Goal: Information Seeking & Learning: Learn about a topic

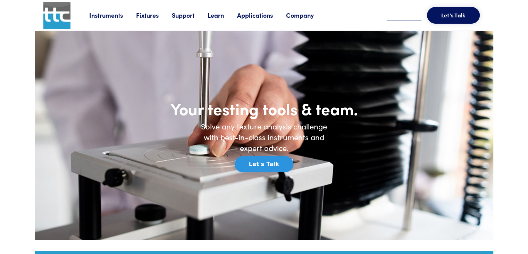
click at [217, 14] on link "Learn" at bounding box center [223, 15] width 30 height 9
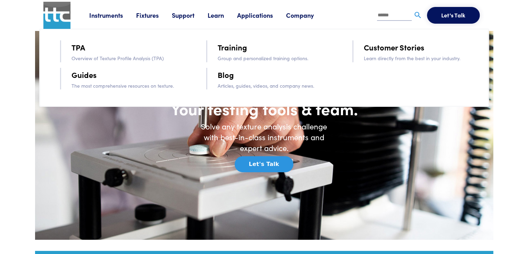
click at [77, 46] on link "TPA" at bounding box center [79, 47] width 14 height 12
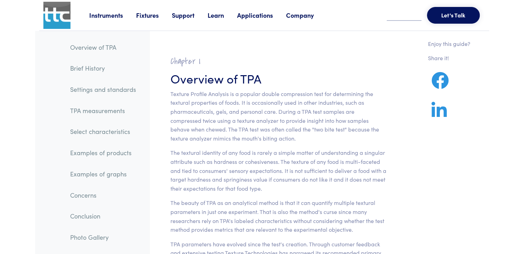
click at [84, 67] on link "Brief History" at bounding box center [103, 68] width 77 height 16
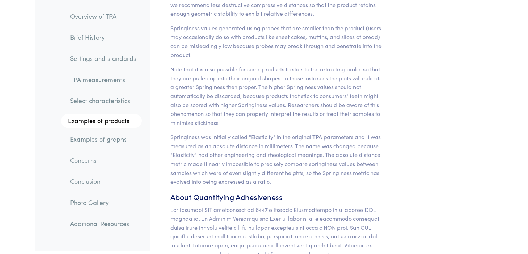
scroll to position [6310, 0]
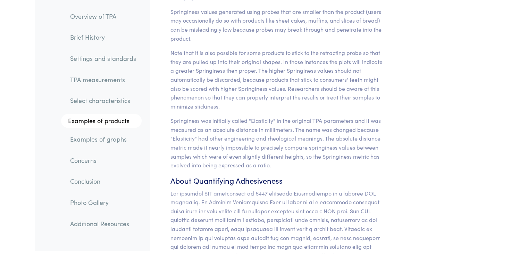
click at [86, 36] on link "Brief History" at bounding box center [103, 38] width 77 height 16
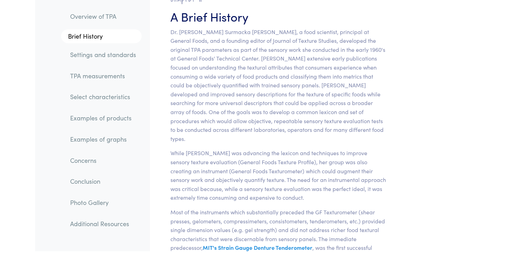
scroll to position [427, 0]
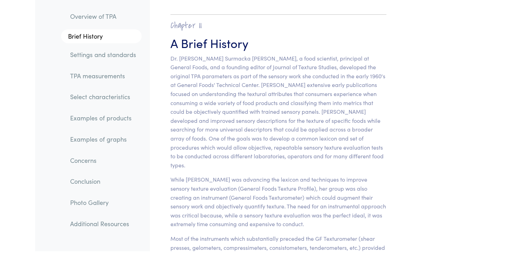
click at [93, 17] on link "Overview of TPA" at bounding box center [103, 16] width 77 height 16
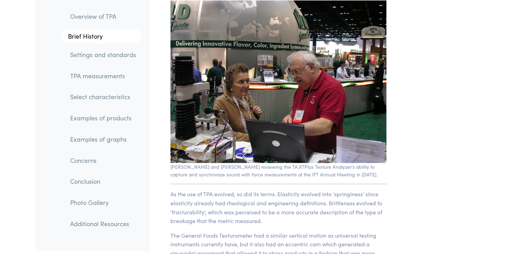
scroll to position [895, 0]
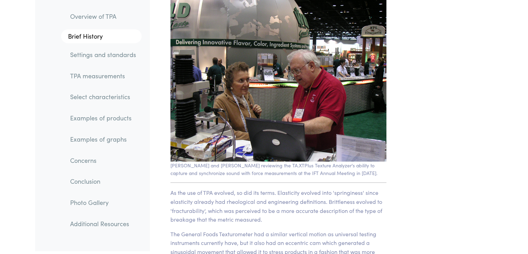
click at [97, 205] on link "Photo Gallery" at bounding box center [103, 202] width 77 height 16
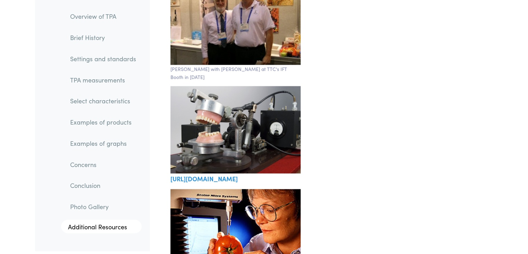
scroll to position [11877, 0]
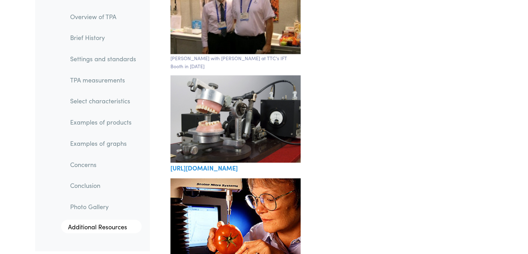
click at [236, 163] on link "[URL][DOMAIN_NAME]" at bounding box center [204, 167] width 67 height 9
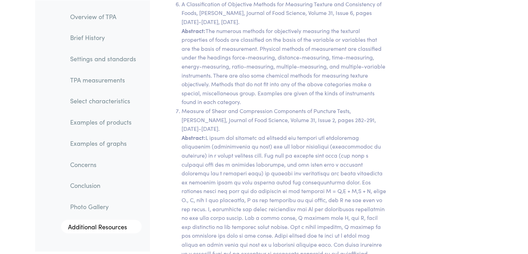
scroll to position [12460, 0]
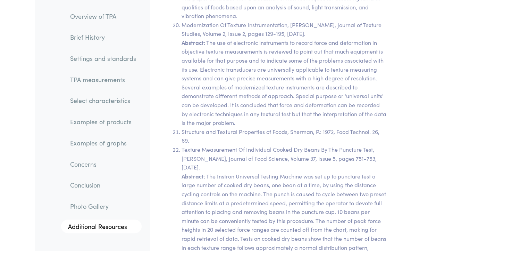
scroll to position [13767, 0]
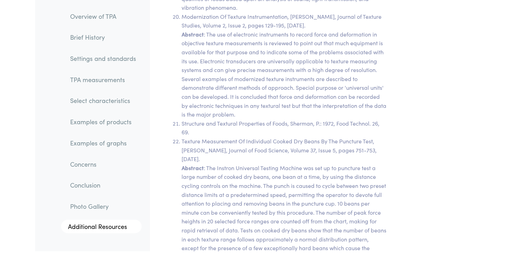
click at [106, 124] on link "Examples of products" at bounding box center [103, 122] width 77 height 16
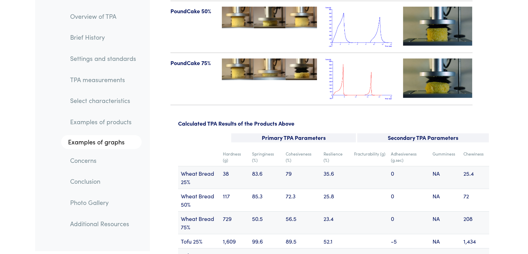
scroll to position [8269, 0]
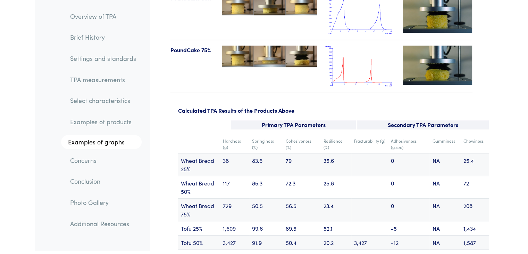
click at [77, 159] on link "Concerns" at bounding box center [103, 160] width 77 height 16
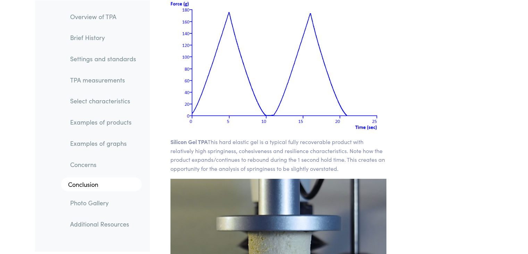
scroll to position [9960, 0]
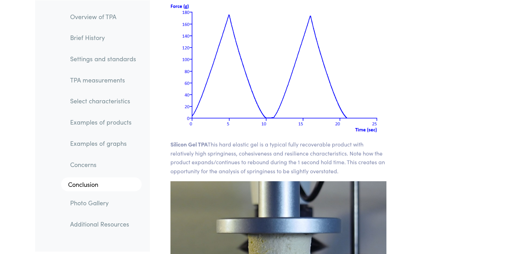
click at [88, 199] on link "Photo Gallery" at bounding box center [103, 202] width 77 height 16
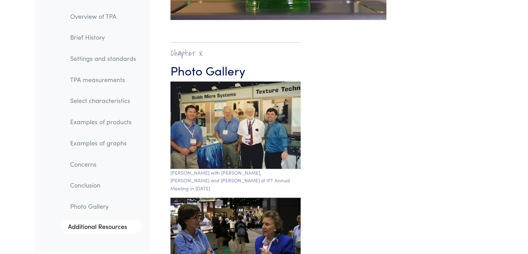
click at [95, 224] on link "Additional Resources" at bounding box center [101, 226] width 81 height 14
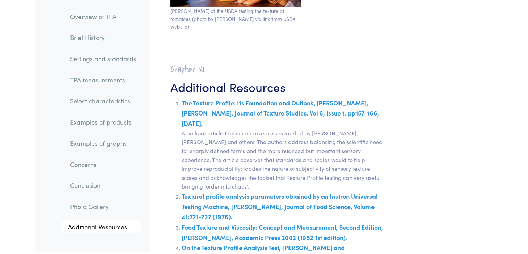
scroll to position [12141, 0]
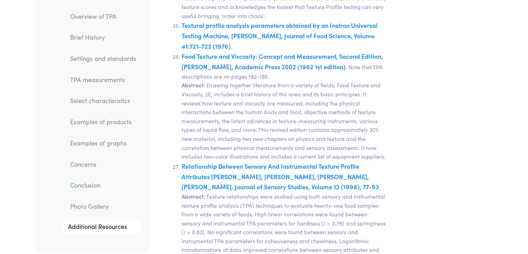
scroll to position [14128, 0]
